Goal: Register for event/course

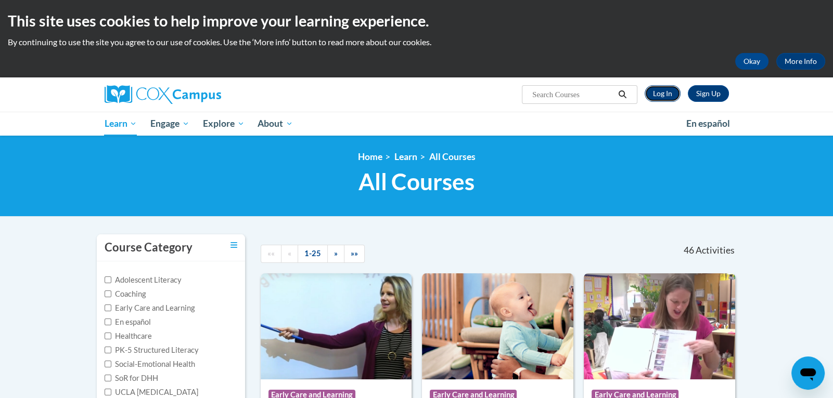
click at [663, 99] on link "Log In" at bounding box center [662, 93] width 36 height 17
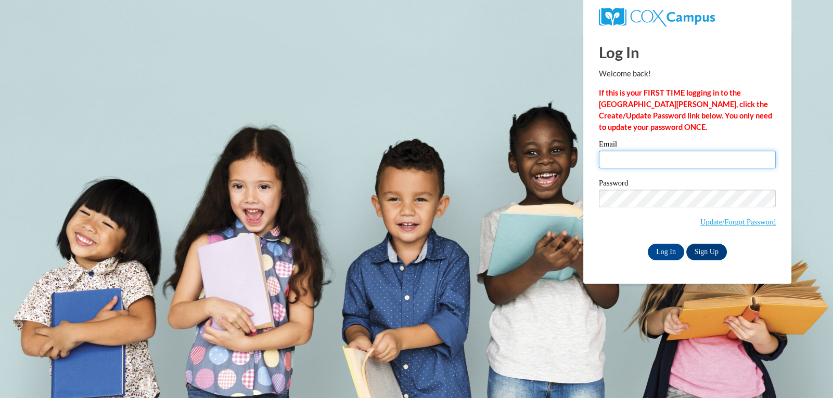
click at [645, 155] on input "Email" at bounding box center [687, 160] width 177 height 18
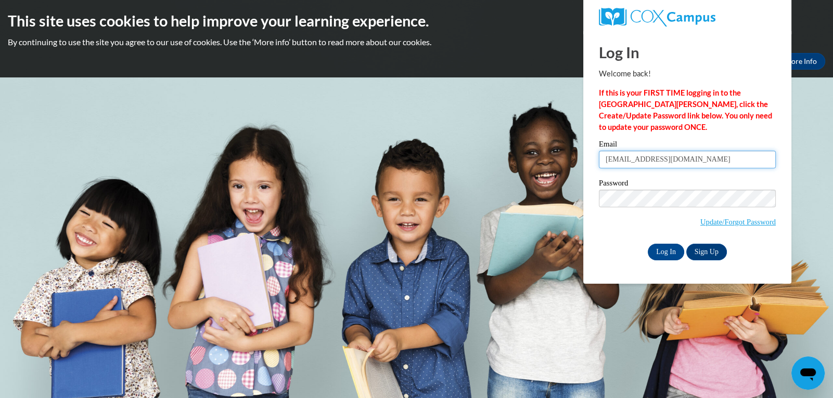
type input "sakeyamaree@gmail.com"
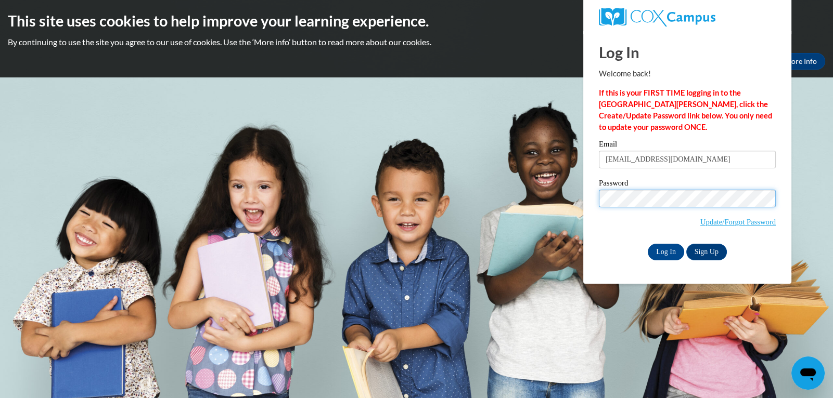
click at [648, 244] on input "Log In" at bounding box center [666, 252] width 36 height 17
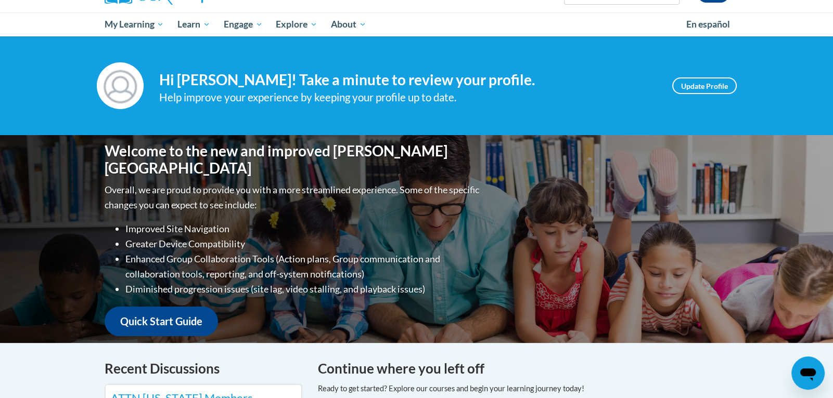
scroll to position [91, 0]
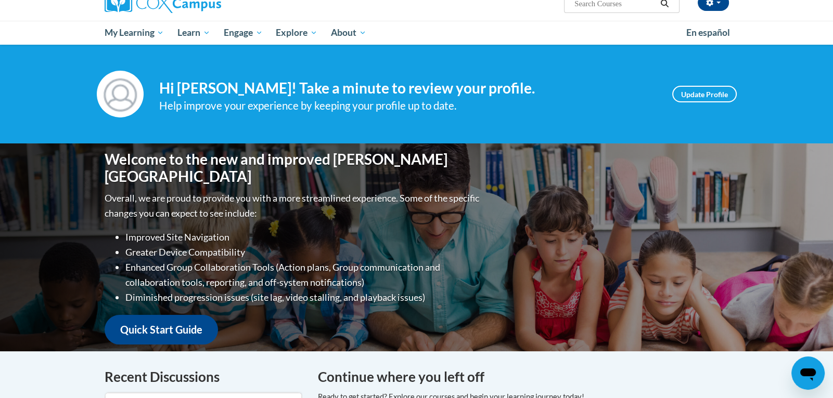
click at [608, 5] on input "Search..." at bounding box center [614, 3] width 83 height 12
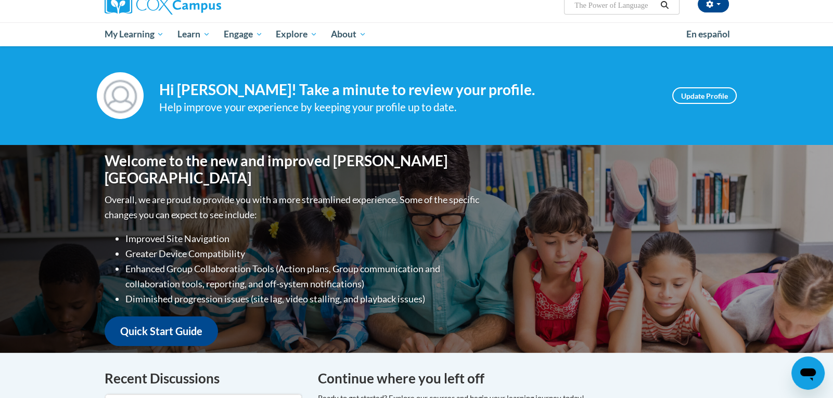
type input "The Power of Language"
click at [670, 6] on button "Search" at bounding box center [664, 5] width 16 height 12
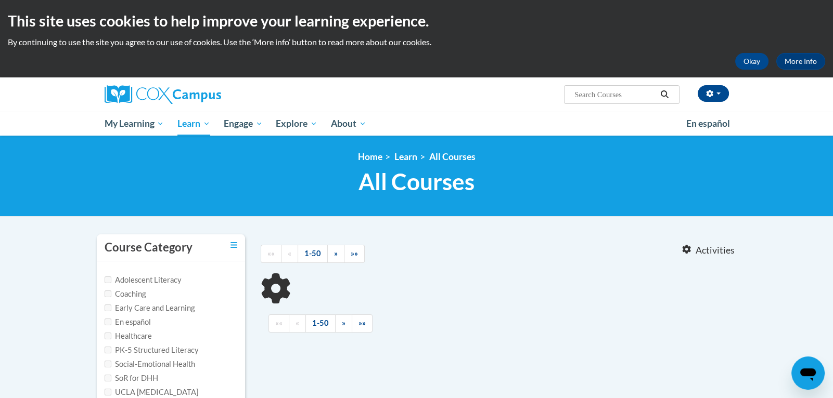
type input "The Power of Language"
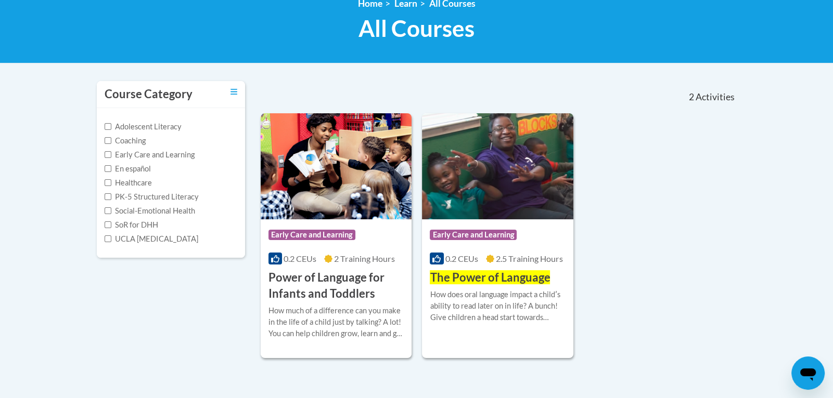
scroll to position [166, 0]
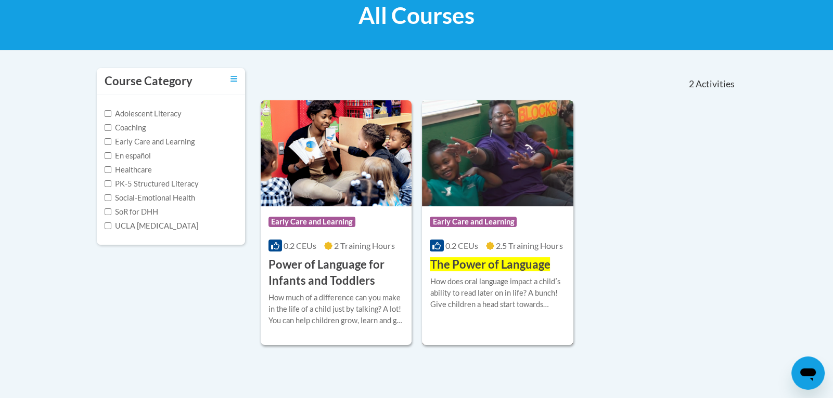
click at [539, 232] on div "Course Category: Early Care and Learning" at bounding box center [498, 223] width 136 height 23
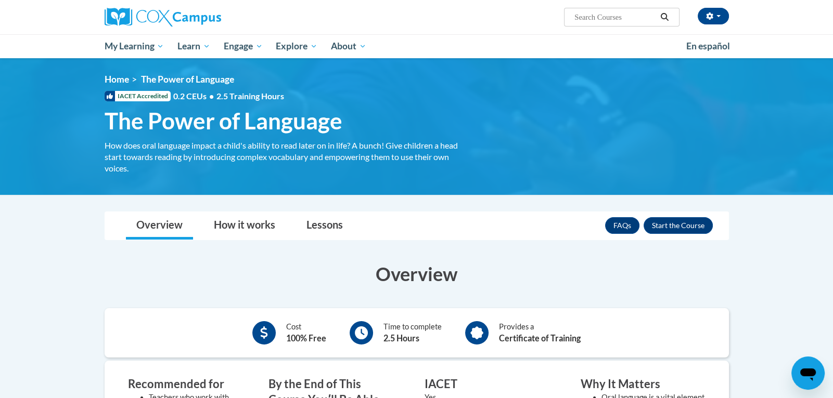
scroll to position [69, 0]
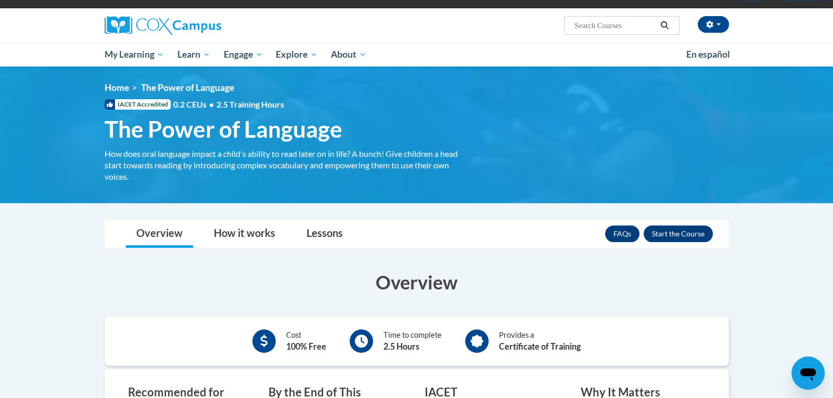
click at [626, 28] on input "Search..." at bounding box center [614, 25] width 83 height 12
type input "t"
type input "The Power of Language: Preschool/Pre-K"
click at [661, 25] on icon "Search" at bounding box center [664, 25] width 9 height 8
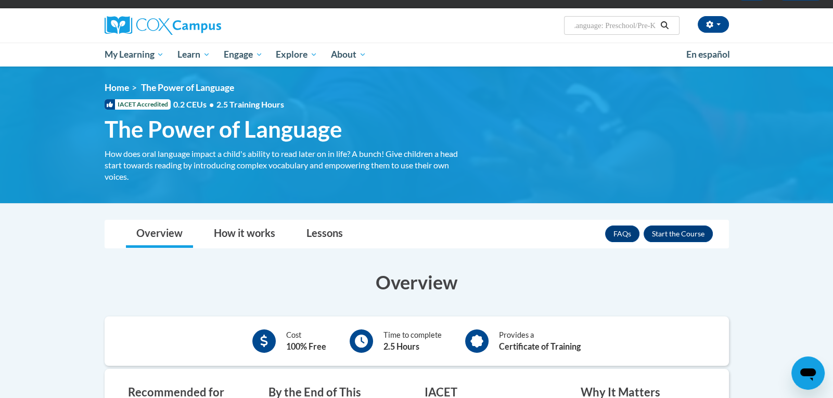
scroll to position [0, 0]
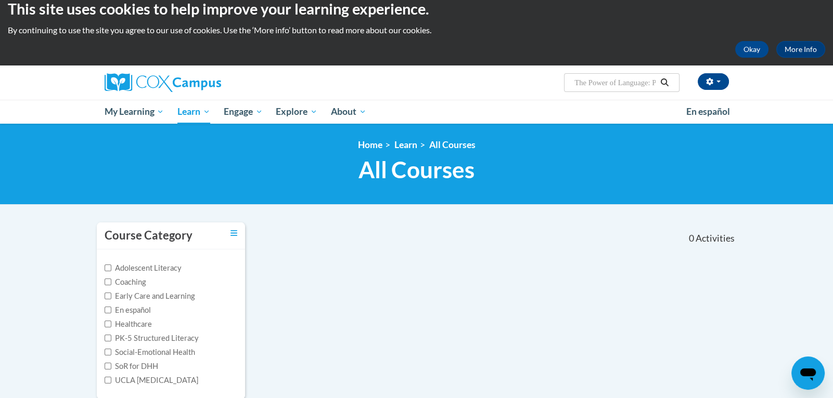
scroll to position [9, 0]
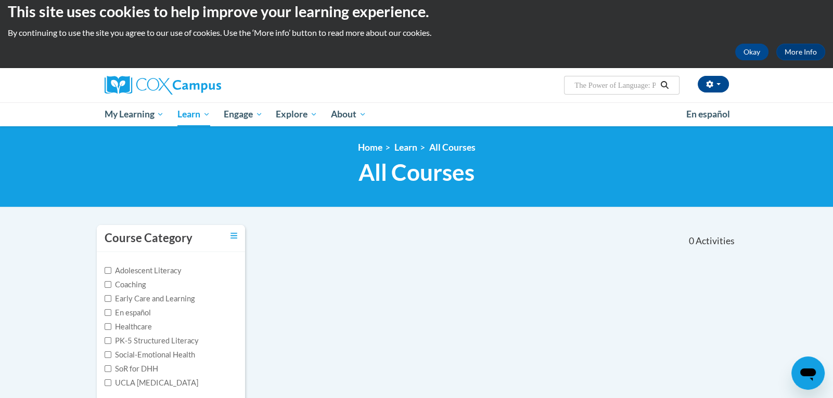
click at [664, 96] on div "Sakeya Fitzpatrick (America/New_York UTC-04:00) My Profile Inbox My Transcripts…" at bounding box center [416, 85] width 655 height 34
click at [654, 88] on input "The Power of Language: Preschool/Pre-K" at bounding box center [614, 85] width 83 height 12
click at [656, 87] on input "The Power of Language: Preschool/Pre-K" at bounding box center [614, 85] width 83 height 12
drag, startPoint x: 655, startPoint y: 87, endPoint x: 650, endPoint y: 87, distance: 5.7
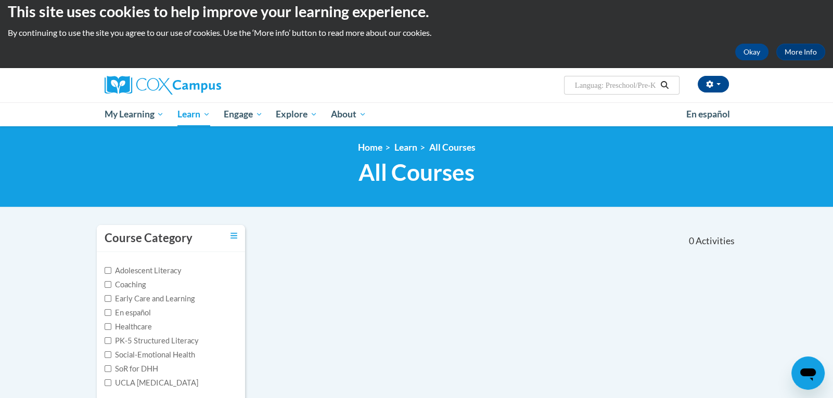
click at [650, 87] on input "The Power of Languag: Preschool/Pre-K" at bounding box center [614, 85] width 83 height 12
drag, startPoint x: 656, startPoint y: 86, endPoint x: 598, endPoint y: 91, distance: 58.4
click at [598, 91] on input "The Power of Languag: Preschool/Pre-K" at bounding box center [614, 85] width 83 height 12
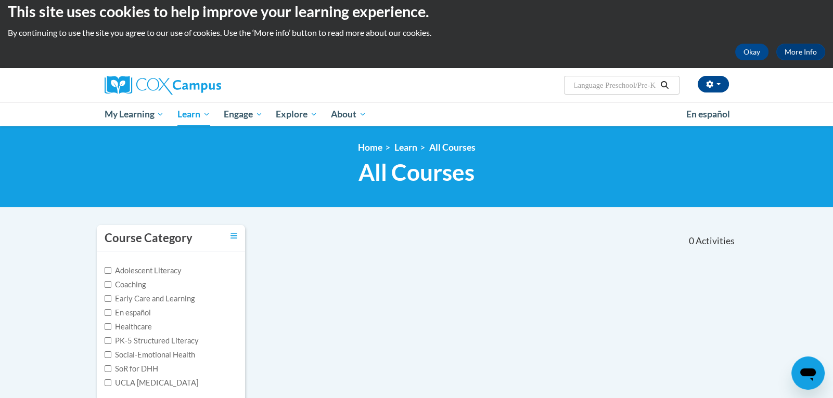
type input "The Power of Language Preschool/Pre-K"
click at [667, 84] on icon "Search" at bounding box center [665, 85] width 8 height 8
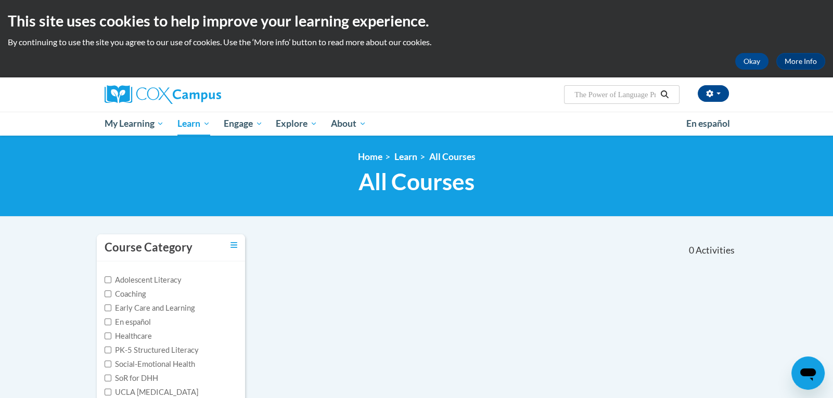
click at [654, 95] on input "The Power of Language Preschool/Pre-K" at bounding box center [614, 94] width 83 height 12
drag, startPoint x: 653, startPoint y: 95, endPoint x: 439, endPoint y: 74, distance: 215.4
click at [440, 73] on body "This site uses cookies to help improve your learning experience. By continuing …" at bounding box center [416, 335] width 833 height 671
type input "Preschool/Pre-K"
drag, startPoint x: 639, startPoint y: 92, endPoint x: 427, endPoint y: 75, distance: 213.4
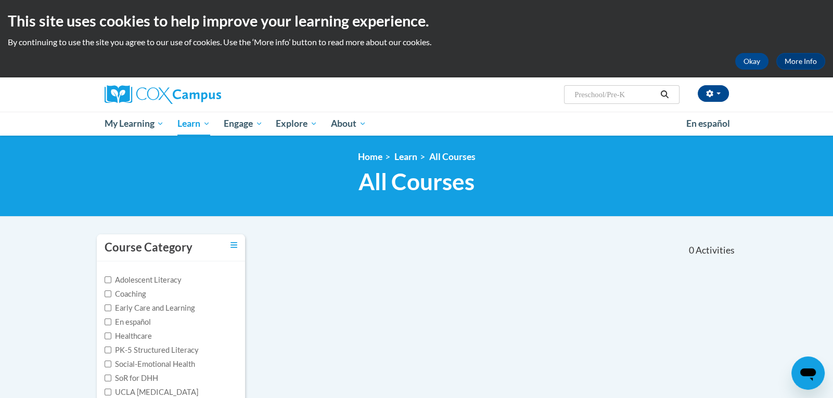
click at [427, 75] on body "This site uses cookies to help improve your learning experience. By continuing …" at bounding box center [416, 335] width 833 height 671
type input "The Power of Language"
click at [657, 93] on button "Search" at bounding box center [664, 94] width 16 height 12
type input "The Power of Language"
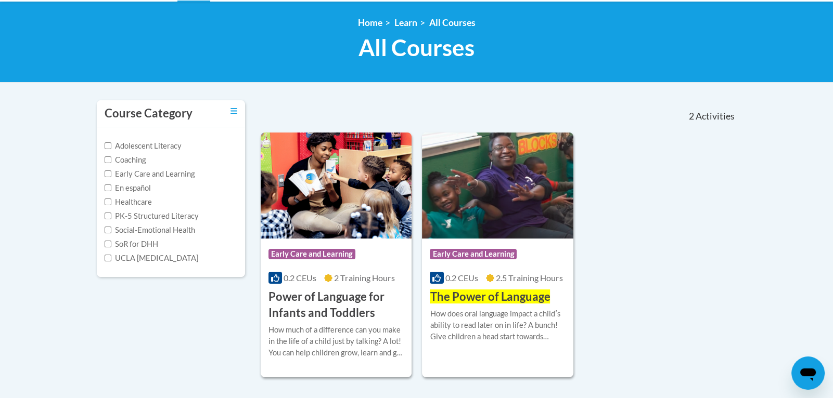
scroll to position [169, 0]
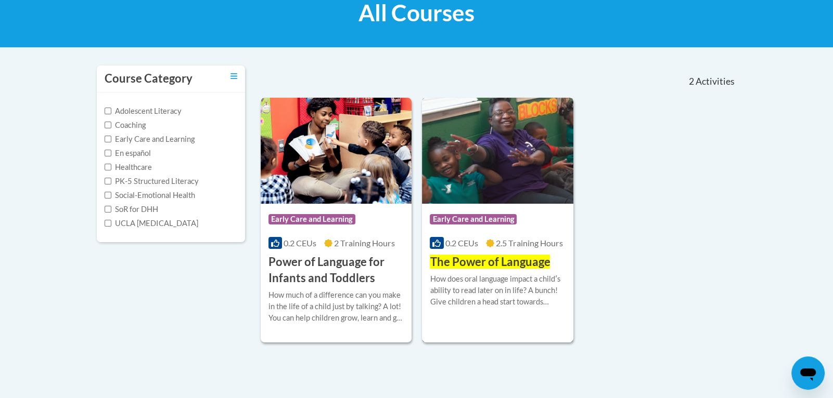
click at [493, 261] on span "The Power of Language" at bounding box center [490, 262] width 120 height 14
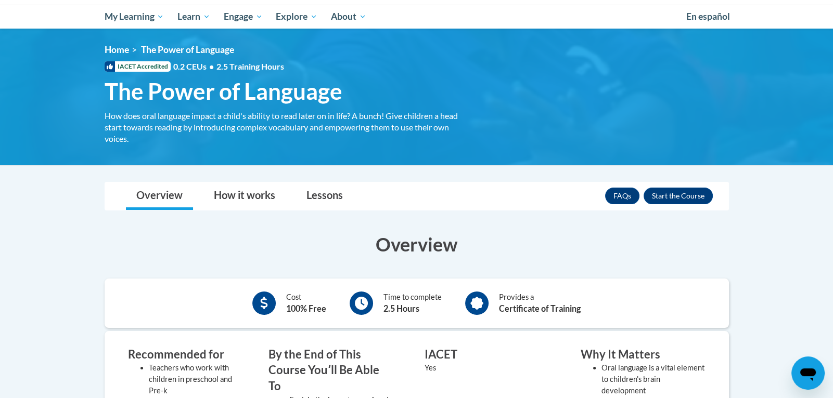
scroll to position [112, 0]
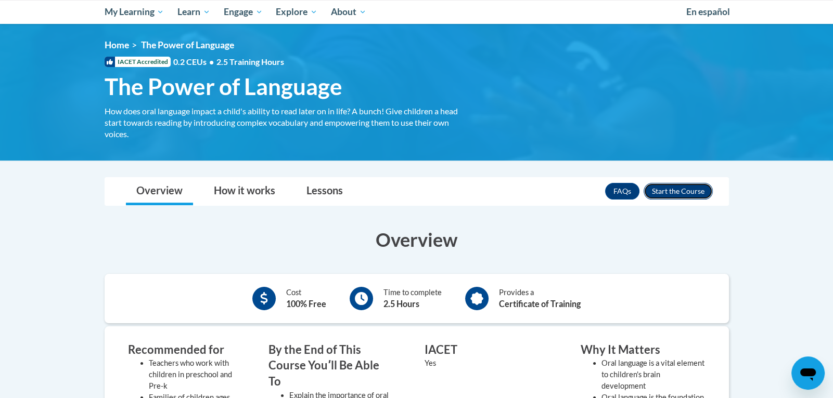
click at [672, 184] on button "Enroll" at bounding box center [677, 191] width 69 height 17
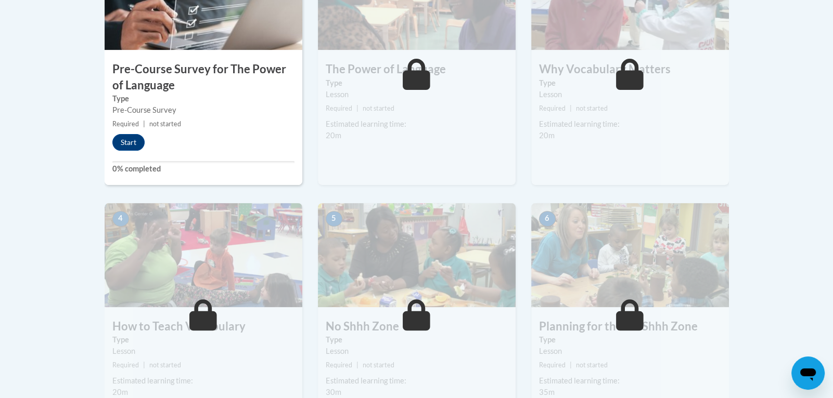
scroll to position [420, 0]
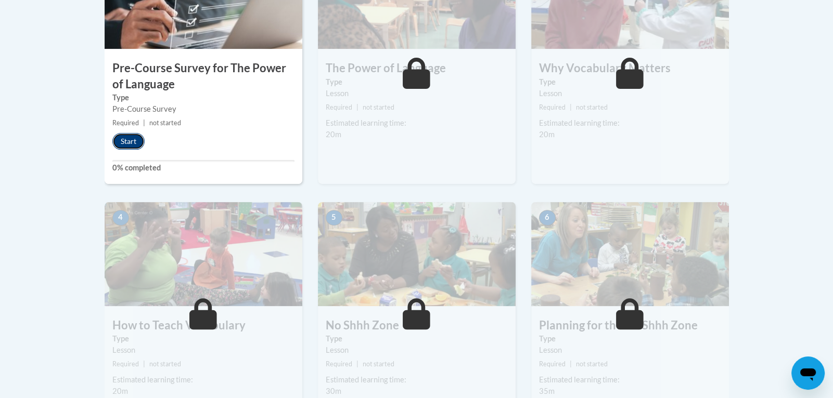
click at [130, 141] on button "Start" at bounding box center [128, 141] width 32 height 17
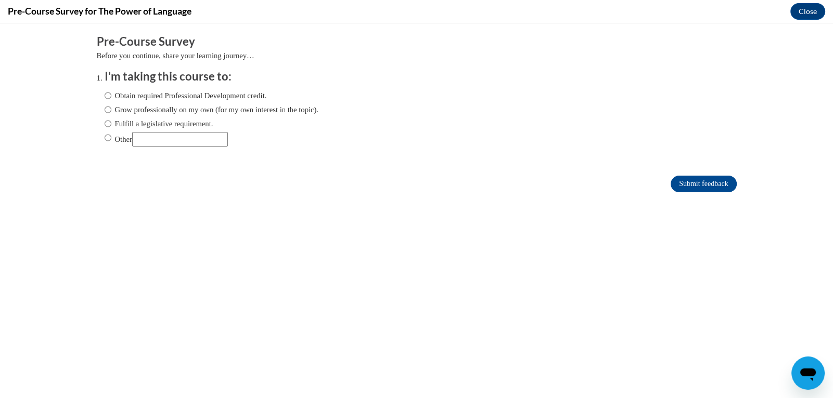
scroll to position [0, 0]
click at [121, 98] on label "Obtain required Professional Development credit." at bounding box center [186, 95] width 162 height 11
click at [111, 98] on input "Obtain required Professional Development credit." at bounding box center [108, 95] width 7 height 11
radio input "true"
click at [676, 178] on input "Submit feedback" at bounding box center [703, 184] width 66 height 17
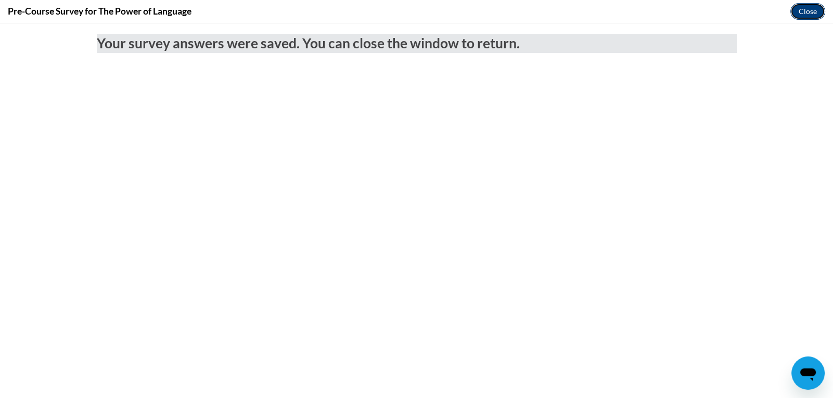
click at [817, 17] on button "Close" at bounding box center [807, 11] width 35 height 17
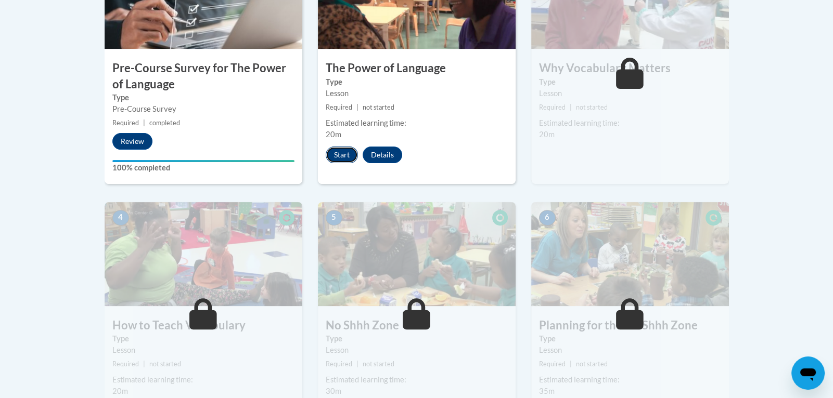
click at [346, 156] on button "Start" at bounding box center [342, 155] width 32 height 17
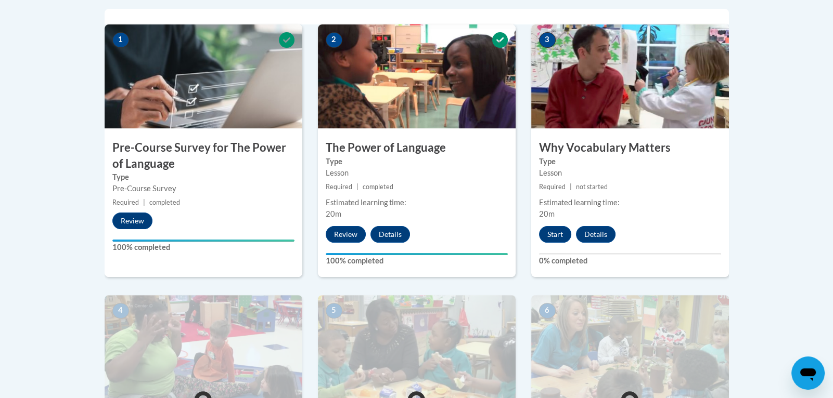
scroll to position [340, 0]
click at [563, 232] on button "Start" at bounding box center [555, 235] width 32 height 17
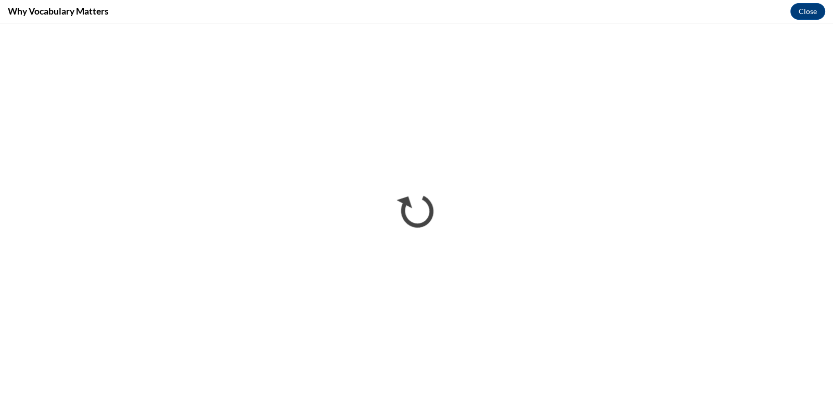
scroll to position [0, 0]
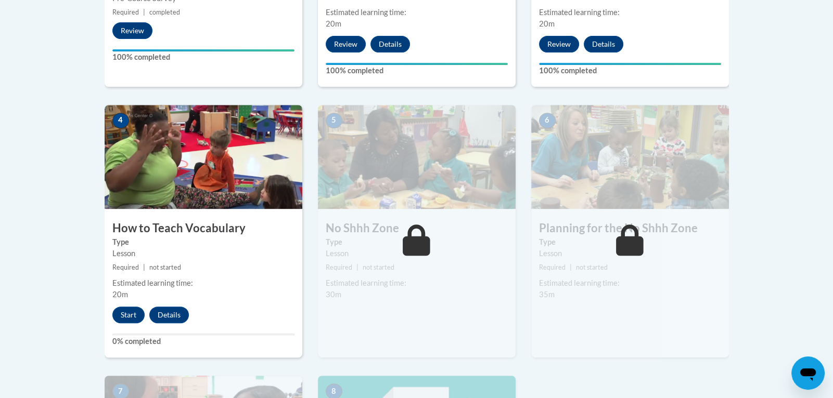
scroll to position [567, 0]
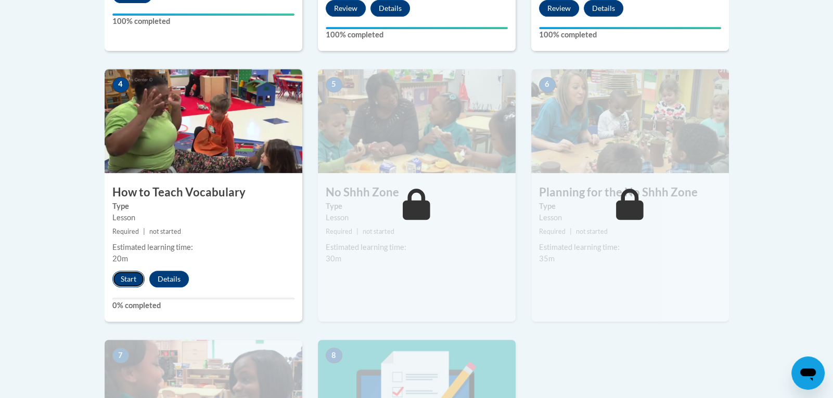
click at [123, 285] on button "Start" at bounding box center [128, 279] width 32 height 17
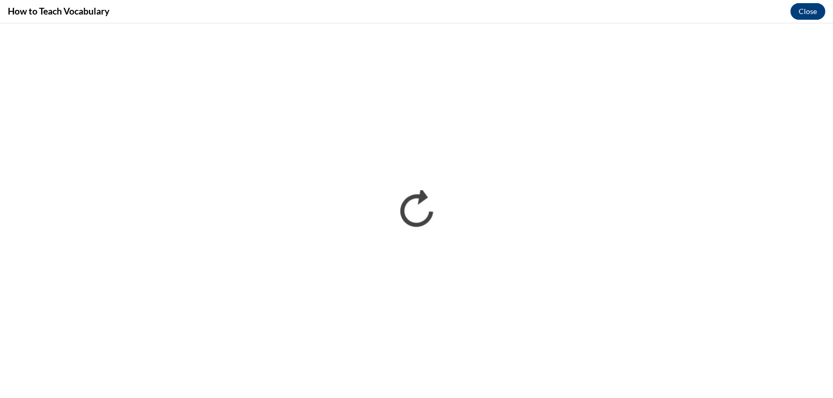
scroll to position [0, 0]
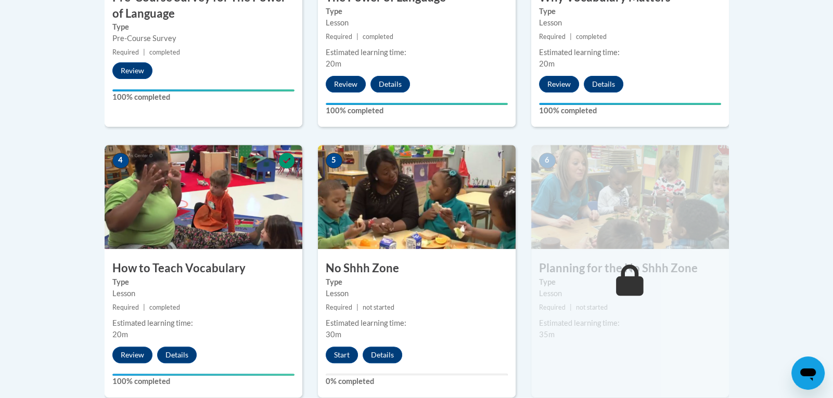
scroll to position [501, 0]
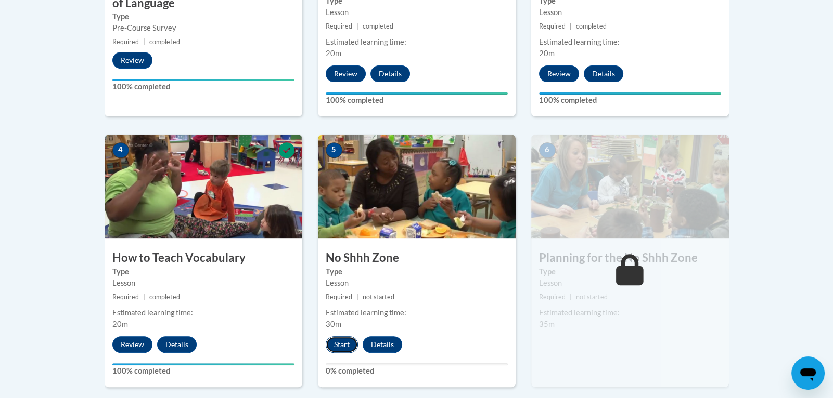
click at [335, 340] on button "Start" at bounding box center [342, 345] width 32 height 17
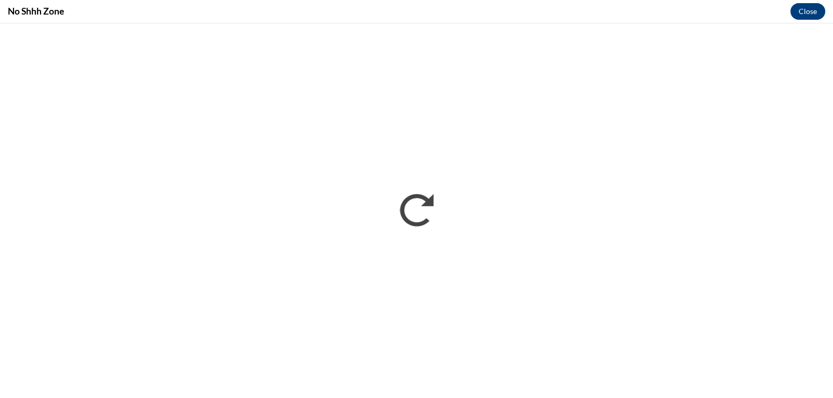
scroll to position [0, 0]
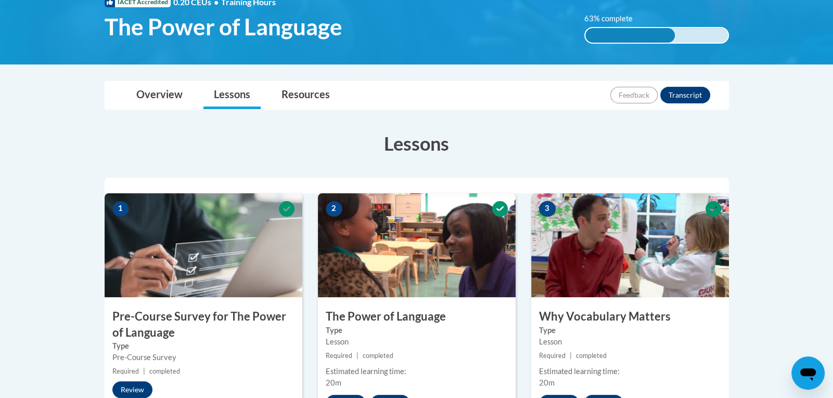
scroll to position [166, 0]
